Goal: Information Seeking & Learning: Learn about a topic

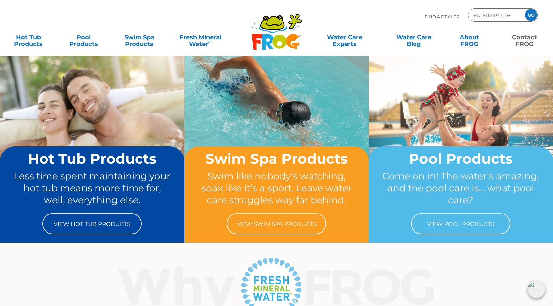
click at [514, 40] on link "Contact FROG" at bounding box center [524, 37] width 43 height 13
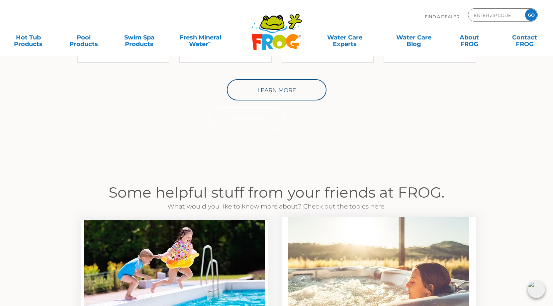
scroll to position [859, 0]
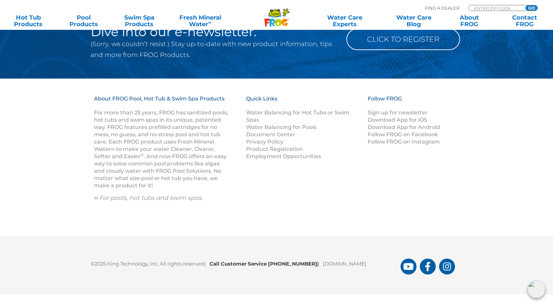
drag, startPoint x: 378, startPoint y: 28, endPoint x: 372, endPoint y: 293, distance: 265.6
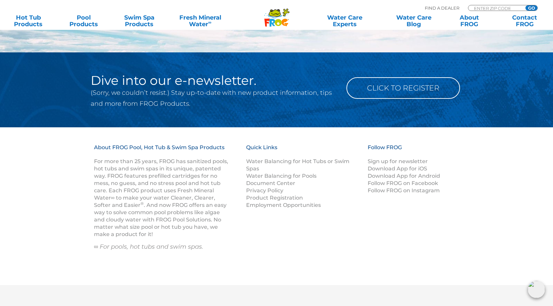
drag, startPoint x: 438, startPoint y: 193, endPoint x: 366, endPoint y: 131, distance: 94.8
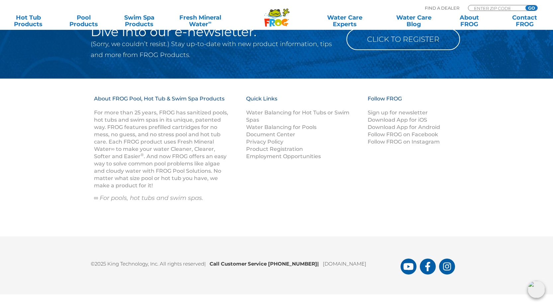
drag, startPoint x: 297, startPoint y: 150, endPoint x: 285, endPoint y: 277, distance: 127.7
click at [265, 143] on link "Privacy Policy" at bounding box center [264, 142] width 37 height 6
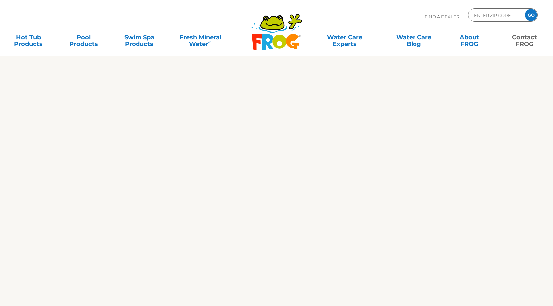
scroll to position [1018, 0]
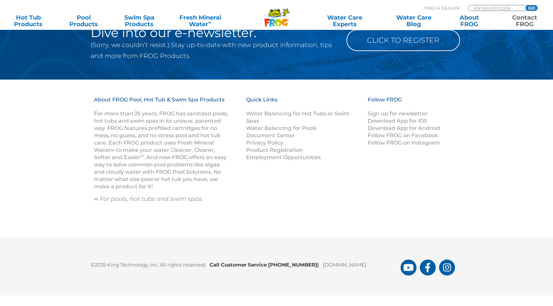
drag, startPoint x: 401, startPoint y: 162, endPoint x: 409, endPoint y: 291, distance: 129.7
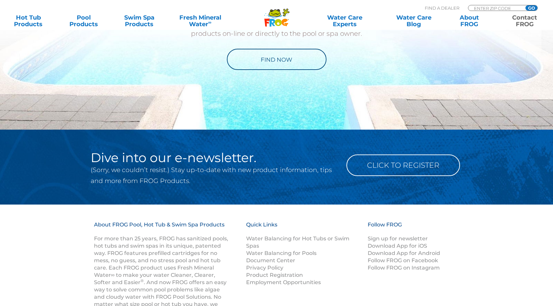
drag, startPoint x: 281, startPoint y: 188, endPoint x: 289, endPoint y: 193, distance: 10.0
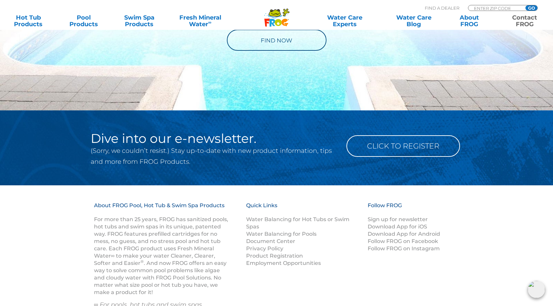
drag, startPoint x: 455, startPoint y: 301, endPoint x: 460, endPoint y: 294, distance: 8.2
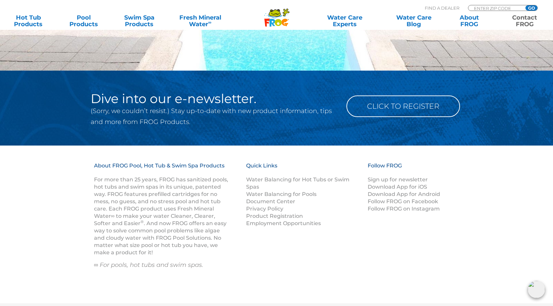
drag, startPoint x: 446, startPoint y: 253, endPoint x: 278, endPoint y: 152, distance: 196.1
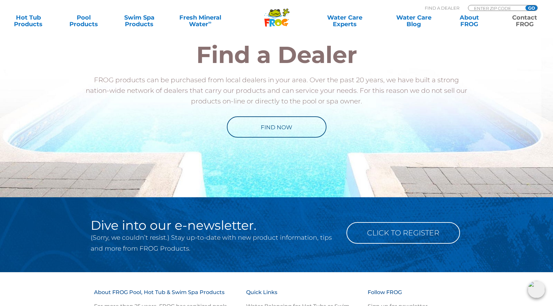
scroll to position [0, 0]
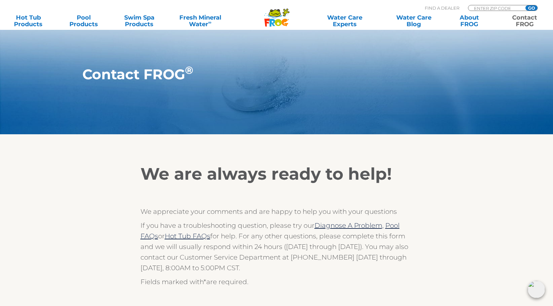
drag, startPoint x: 195, startPoint y: 78, endPoint x: 175, endPoint y: 73, distance: 20.9
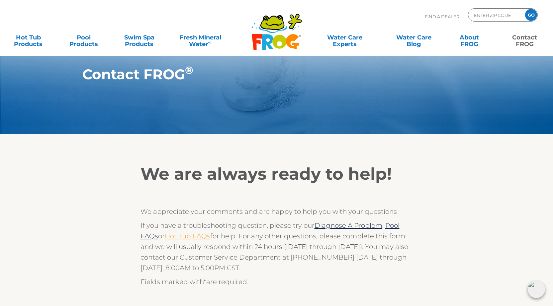
click at [172, 235] on link "Hot Tub FAQs" at bounding box center [187, 236] width 45 height 8
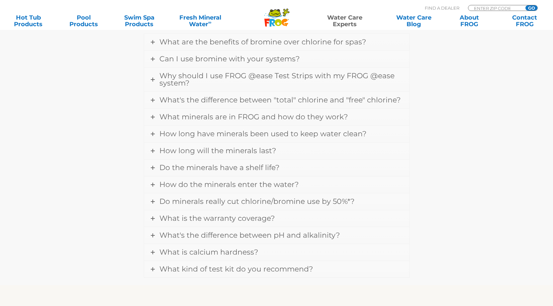
drag, startPoint x: 479, startPoint y: 237, endPoint x: 479, endPoint y: 255, distance: 17.6
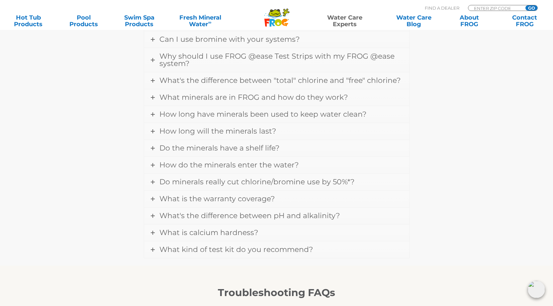
scroll to position [1067, 0]
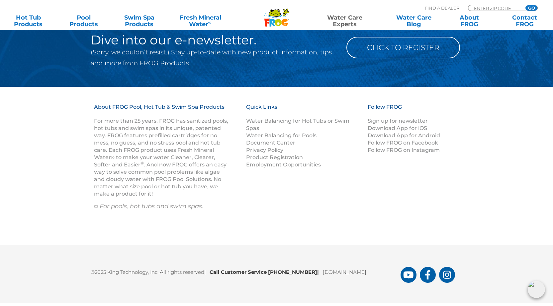
drag, startPoint x: 465, startPoint y: 249, endPoint x: 458, endPoint y: 319, distance: 70.4
drag, startPoint x: 370, startPoint y: 255, endPoint x: 234, endPoint y: 56, distance: 240.7
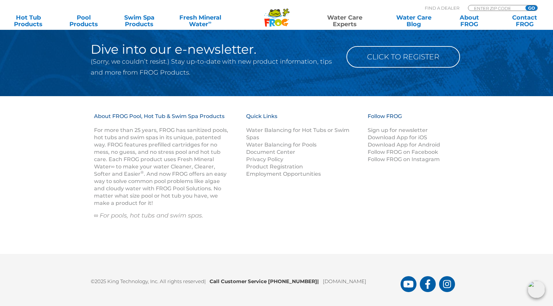
drag, startPoint x: 497, startPoint y: 152, endPoint x: 497, endPoint y: 264, distance: 112.2
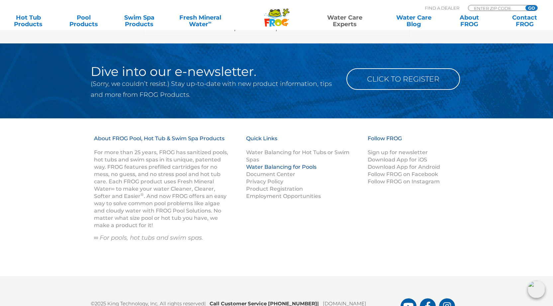
drag, startPoint x: 306, startPoint y: 246, endPoint x: 291, endPoint y: 198, distance: 50.0
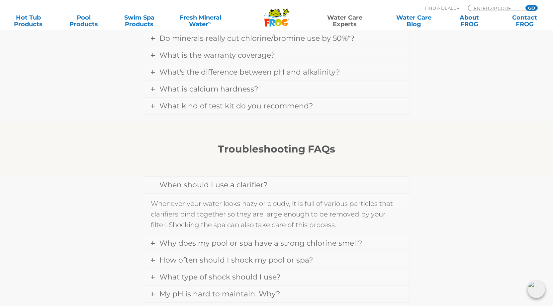
drag, startPoint x: 324, startPoint y: 238, endPoint x: 284, endPoint y: 113, distance: 130.9
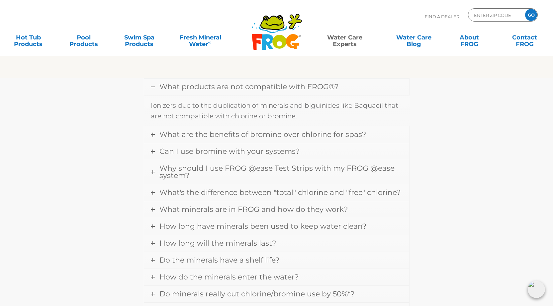
scroll to position [0, 0]
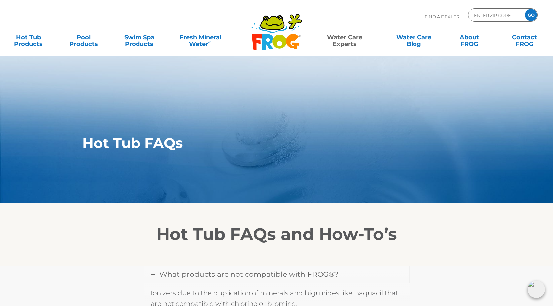
drag, startPoint x: 462, startPoint y: 195, endPoint x: 357, endPoint y: 81, distance: 155.5
click at [466, 38] on link "About FROG" at bounding box center [468, 37] width 43 height 13
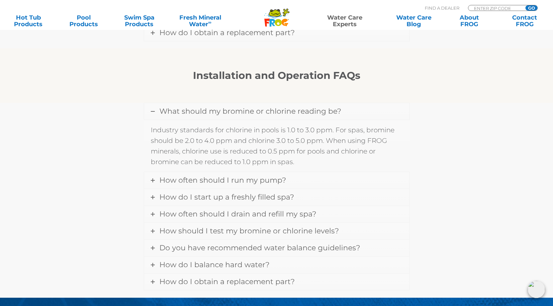
drag, startPoint x: 14, startPoint y: 235, endPoint x: 17, endPoint y: 262, distance: 27.4
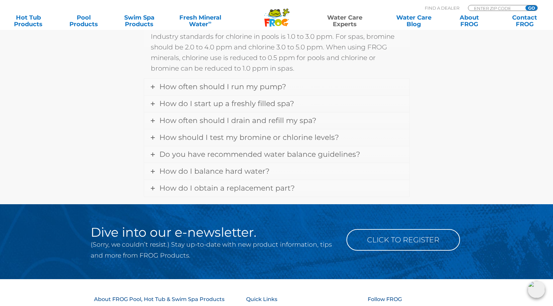
scroll to position [203, 0]
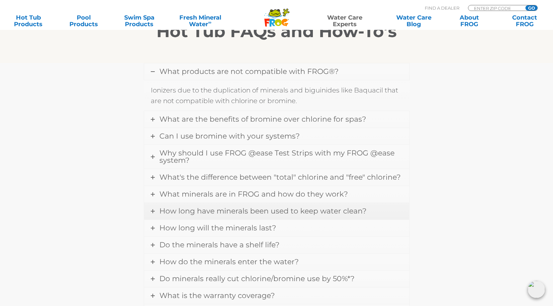
click at [178, 207] on span "How long have minerals been used to keep water clean?" at bounding box center [262, 211] width 207 height 9
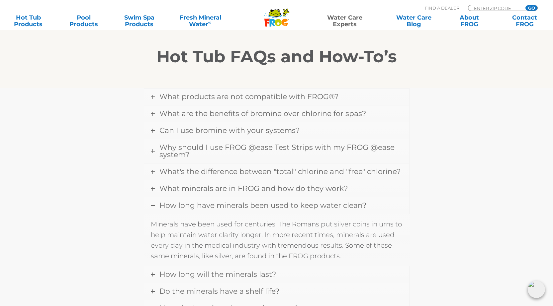
scroll to position [172, 0]
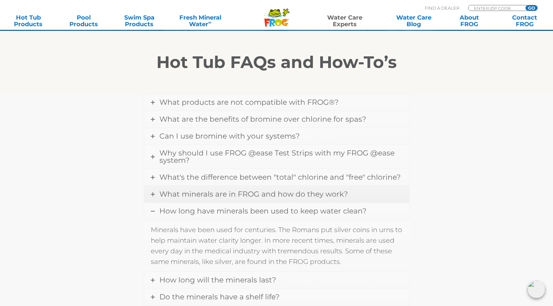
click at [184, 199] on link "What minerals are in FROG and how do they work?" at bounding box center [276, 194] width 265 height 17
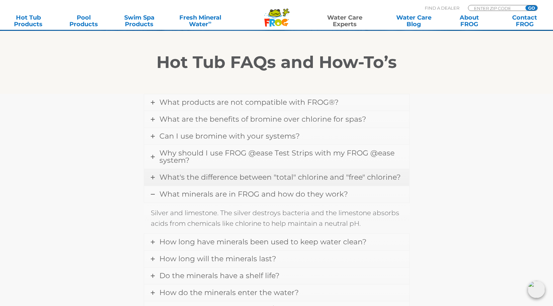
click at [201, 185] on link "What's the difference between "total" chlorine and "free" chlorine?" at bounding box center [276, 177] width 265 height 17
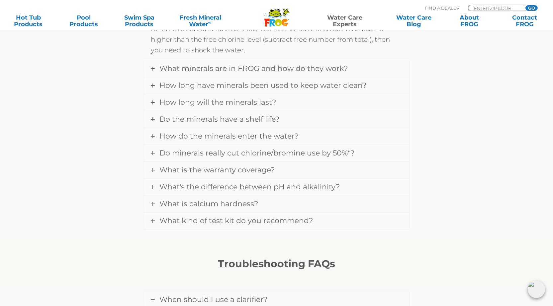
drag, startPoint x: 225, startPoint y: 206, endPoint x: 217, endPoint y: 244, distance: 38.2
click at [228, 227] on link "What kind of test kit do you recommend?" at bounding box center [276, 221] width 265 height 17
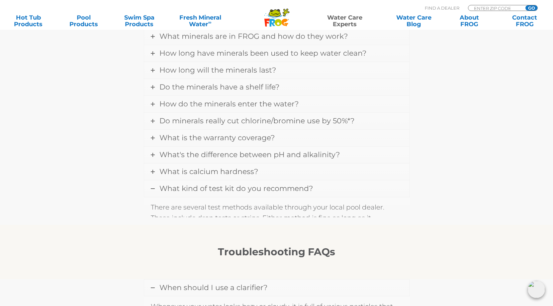
scroll to position [362, 0]
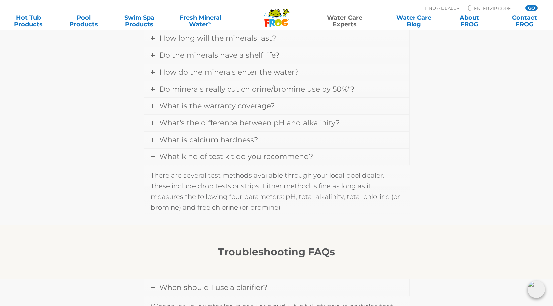
click at [241, 164] on link "What kind of test kit do you recommend?" at bounding box center [276, 157] width 265 height 17
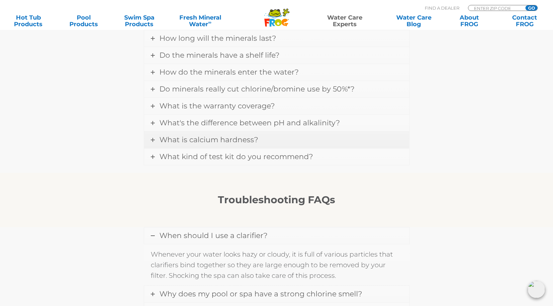
click at [207, 139] on span "What is calcium hardness?" at bounding box center [208, 139] width 99 height 9
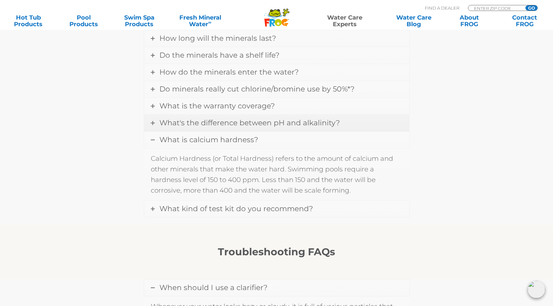
click at [205, 123] on span "What's the difference between pH and alkalinity?" at bounding box center [249, 123] width 180 height 9
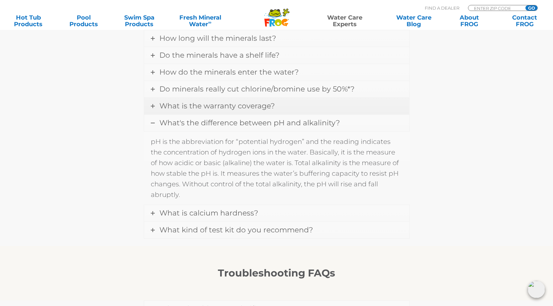
click at [211, 109] on span "What is the warranty coverage?" at bounding box center [216, 106] width 115 height 9
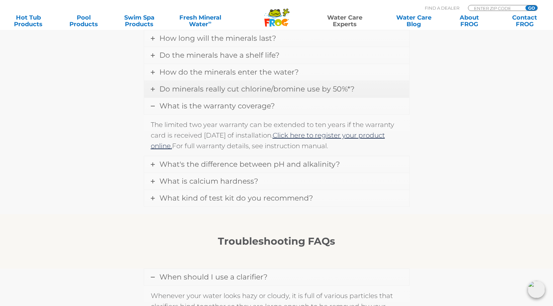
click at [228, 86] on span "Do minerals really cut chlorine/bromine use by 50%*?" at bounding box center [256, 89] width 195 height 9
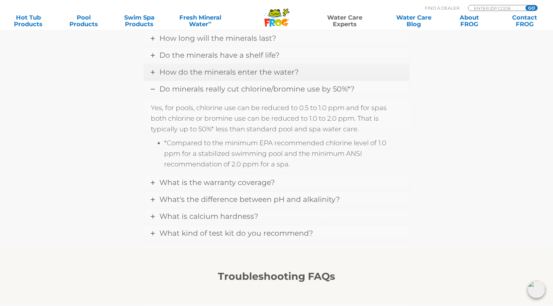
click at [227, 75] on span "How do the minerals enter the water?" at bounding box center [228, 72] width 139 height 9
